Goal: Information Seeking & Learning: Learn about a topic

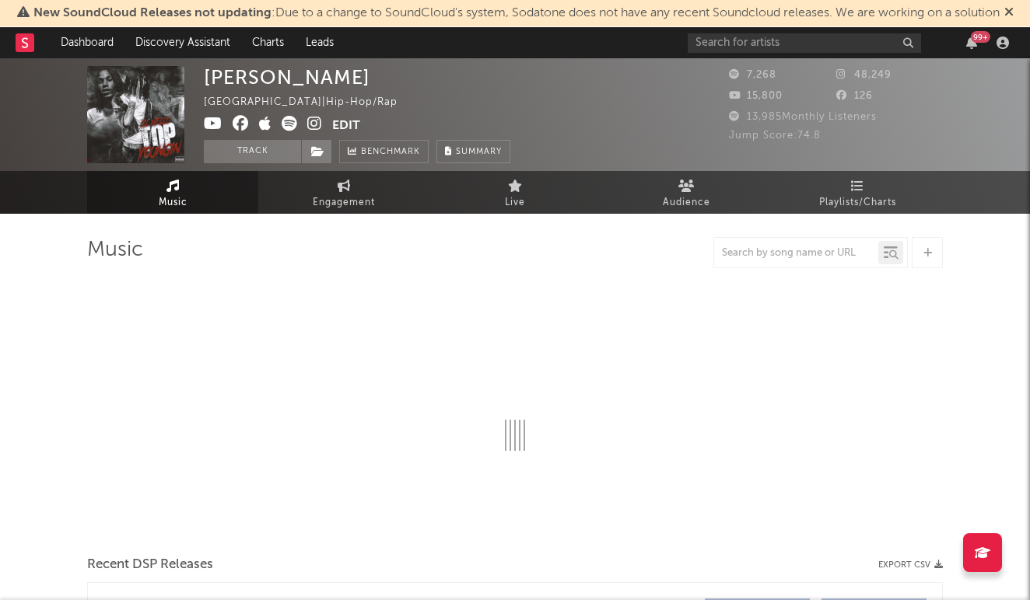
click at [1013, 11] on icon at bounding box center [1008, 11] width 9 height 12
select select "6m"
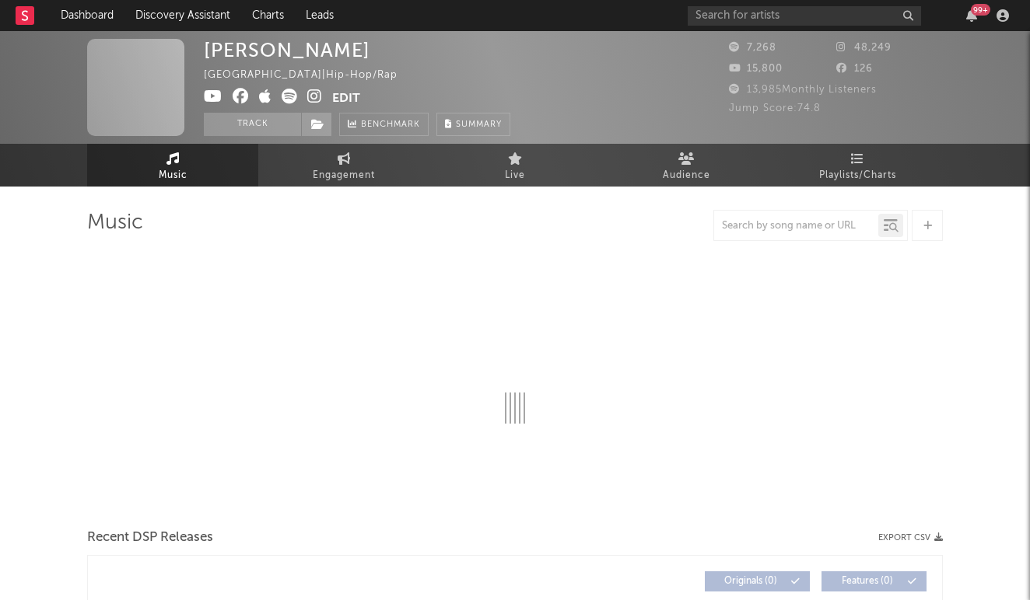
select select "6m"
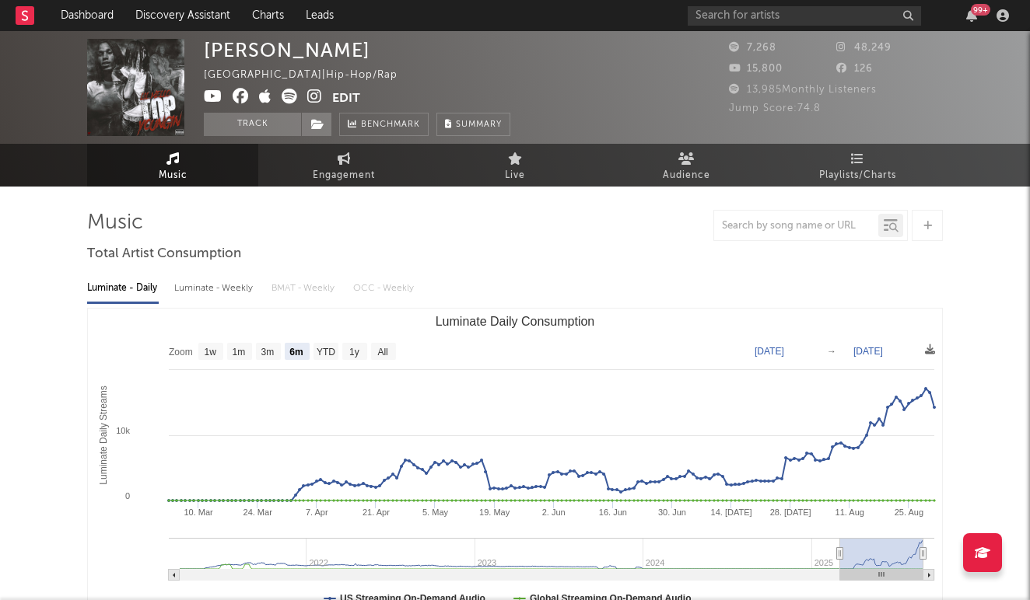
click at [238, 296] on div "Luminate - Weekly" at bounding box center [215, 288] width 82 height 26
select select "6m"
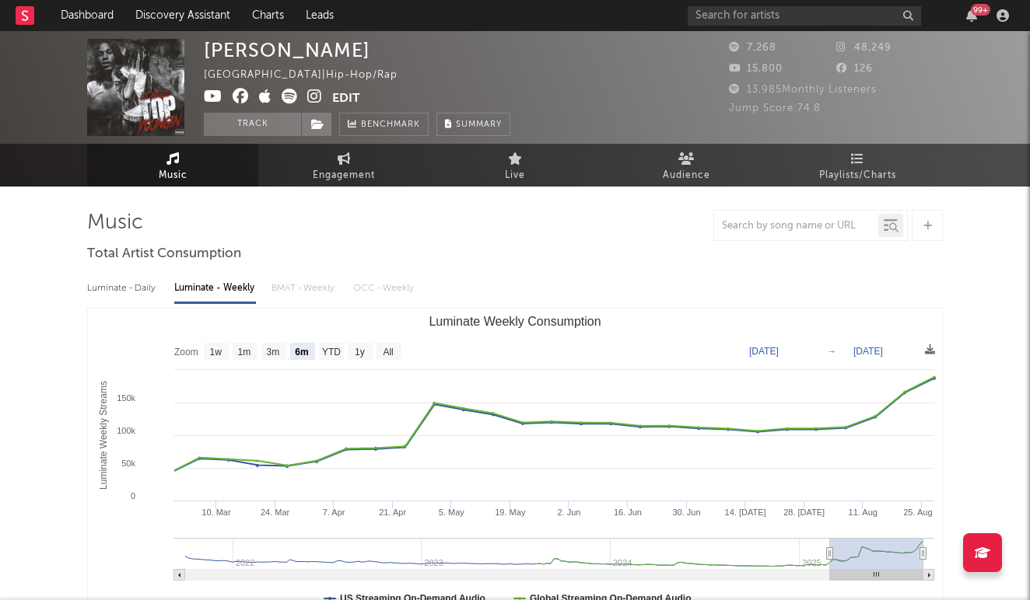
click at [124, 282] on div "Luminate - Daily" at bounding box center [123, 288] width 72 height 26
select select "6m"
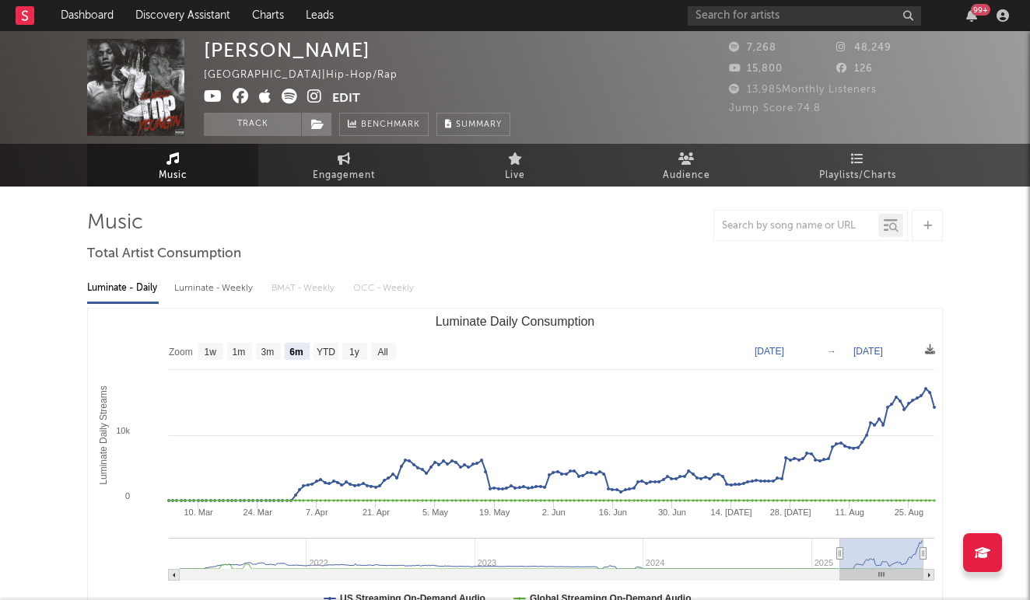
click at [198, 283] on div "Luminate - Weekly" at bounding box center [215, 288] width 82 height 26
select select "6m"
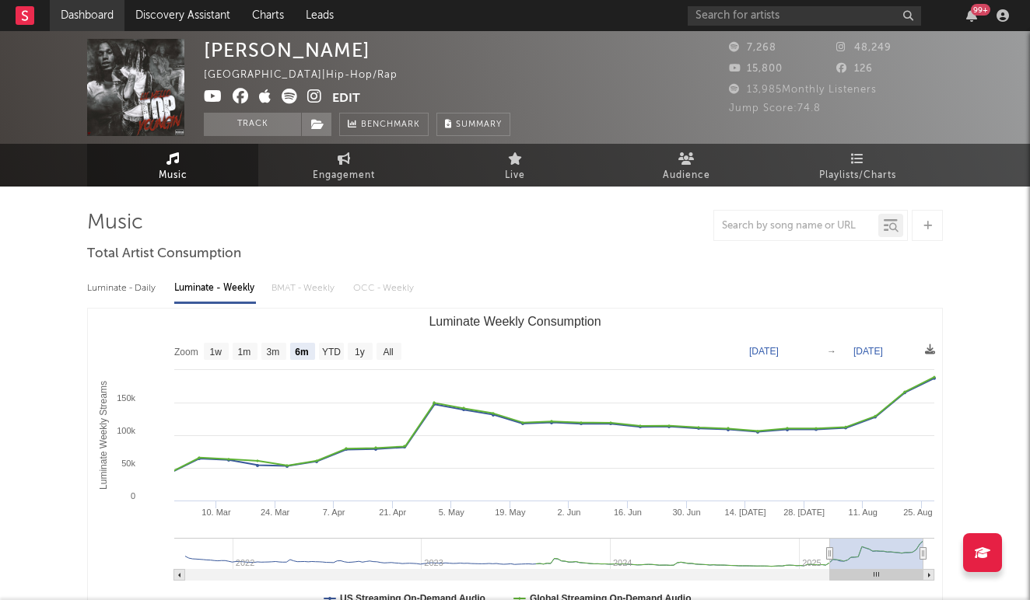
click at [98, 14] on link "Dashboard" at bounding box center [87, 15] width 75 height 31
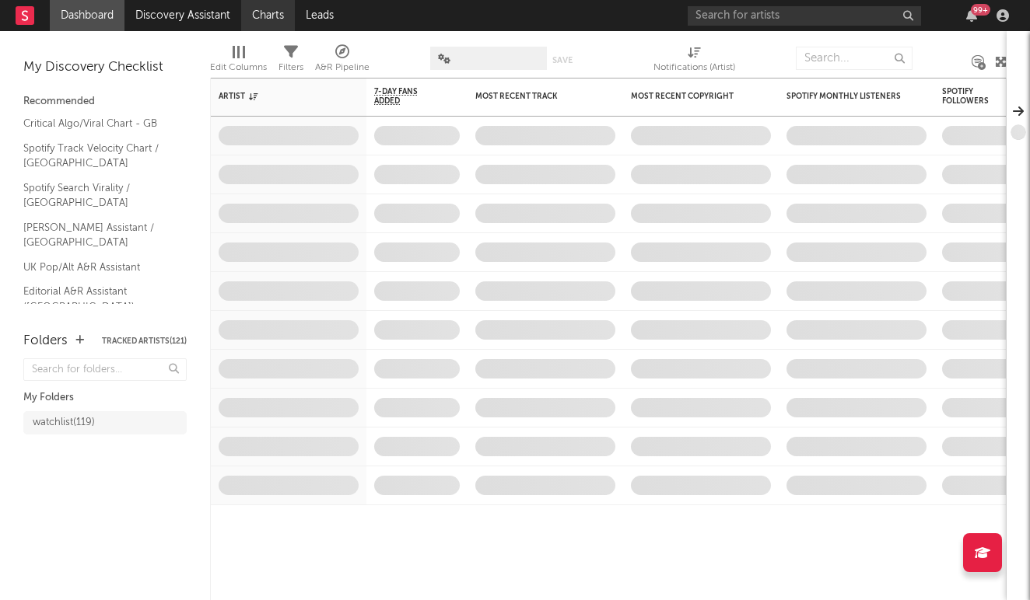
click at [275, 11] on link "Charts" at bounding box center [268, 15] width 54 height 31
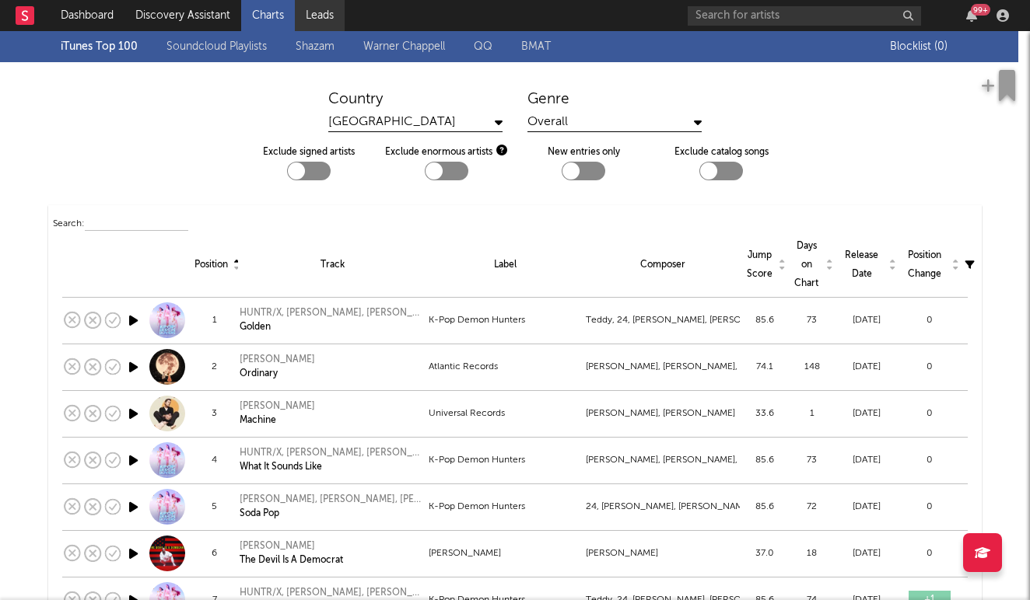
click at [326, 17] on link "Leads" at bounding box center [320, 15] width 50 height 31
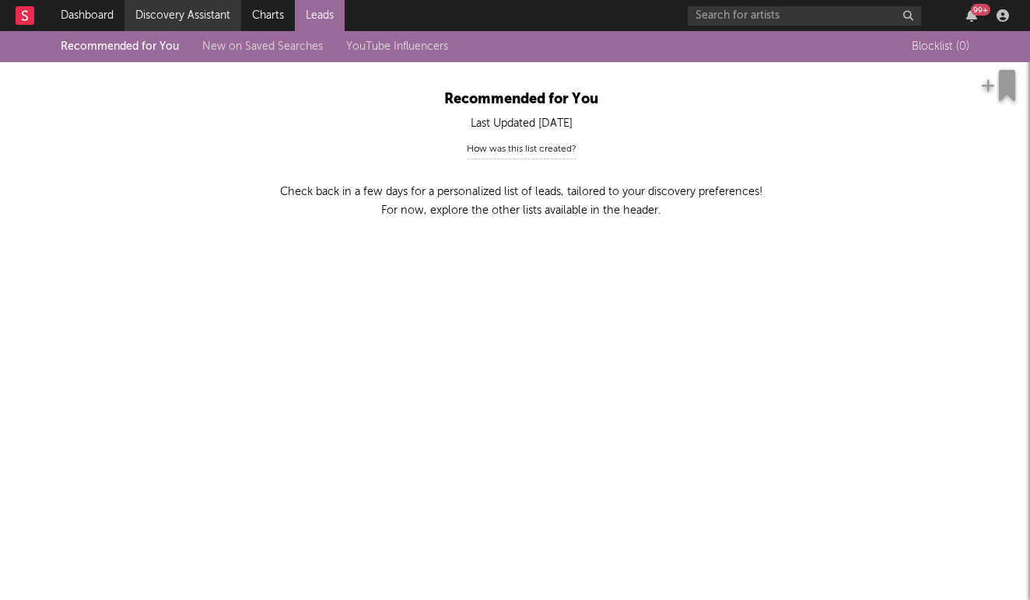
click at [203, 22] on link "Discovery Assistant" at bounding box center [182, 15] width 117 height 31
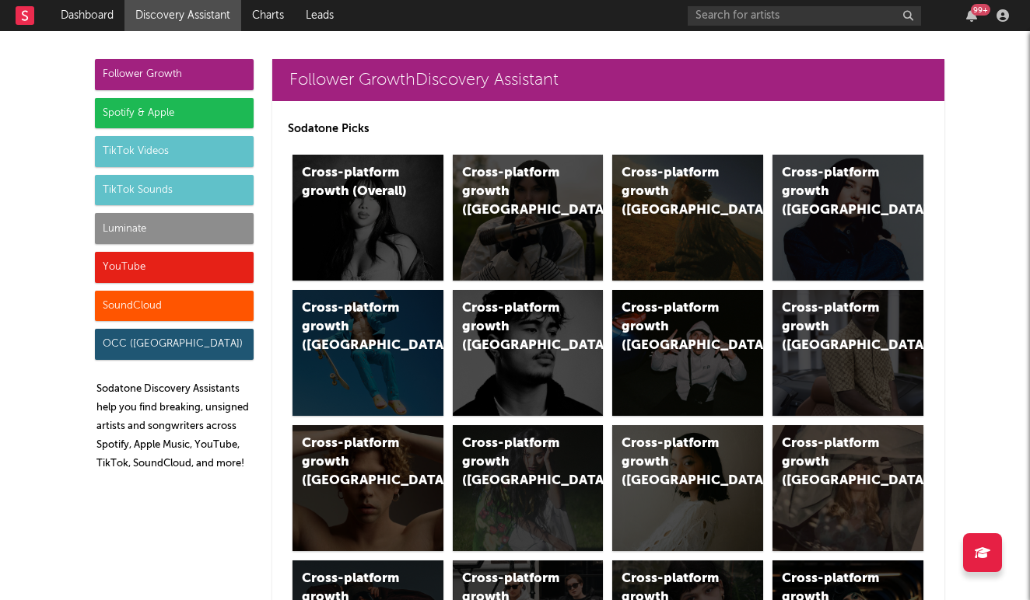
click at [225, 103] on div "Spotify & Apple" at bounding box center [174, 113] width 159 height 31
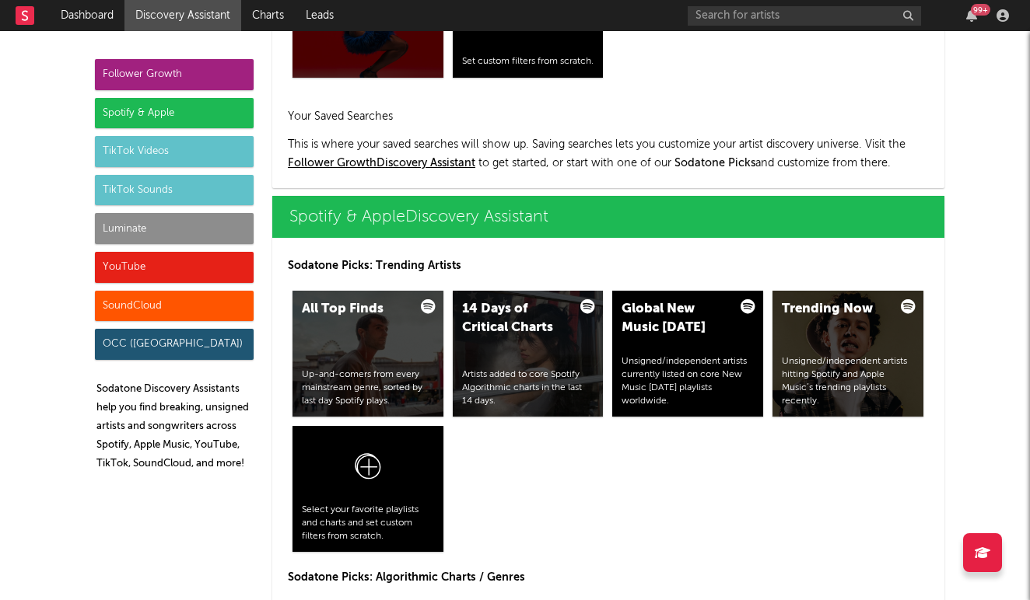
scroll to position [1555, 0]
